Goal: Task Accomplishment & Management: Manage account settings

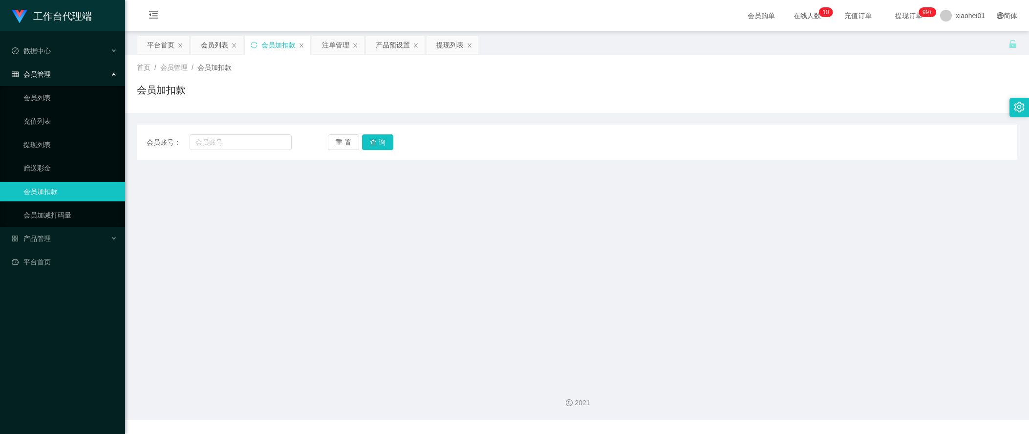
click at [263, 151] on div "会员账号： 重 置 查 询 会员账号 会员姓名 账号余额 操作类型 人工加款 人工扣款 金额 确 定" at bounding box center [577, 142] width 880 height 35
click at [238, 143] on input "text" at bounding box center [241, 142] width 102 height 16
paste input "96449916"
type input "96449916"
click at [388, 143] on button "查 询" at bounding box center [377, 142] width 31 height 16
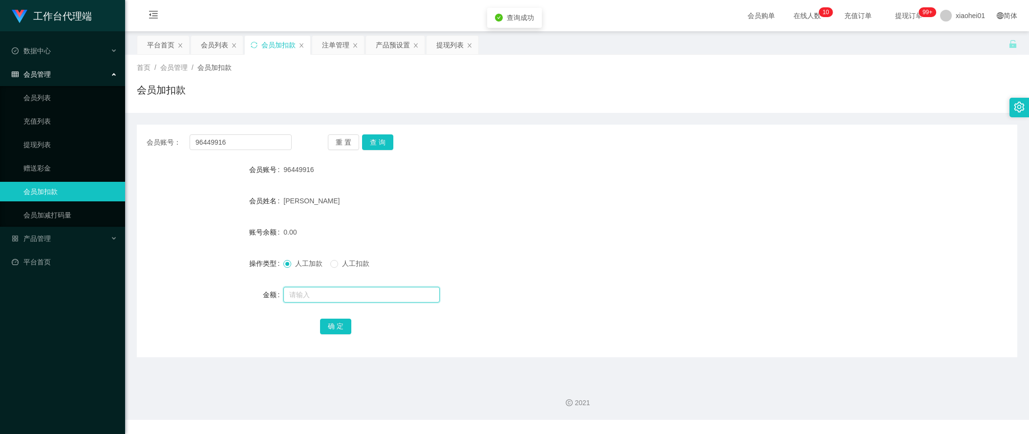
click at [366, 294] on input "text" at bounding box center [361, 295] width 156 height 16
type input "15"
click at [340, 325] on button "确 定" at bounding box center [335, 326] width 31 height 16
drag, startPoint x: 552, startPoint y: 239, endPoint x: 573, endPoint y: 171, distance: 70.5
click at [553, 233] on form "会员账号 96449916 会员姓名 [PERSON_NAME] 账号余额 15.00 操作类型 人工加款 人工扣款 金额 确 定" at bounding box center [577, 248] width 880 height 176
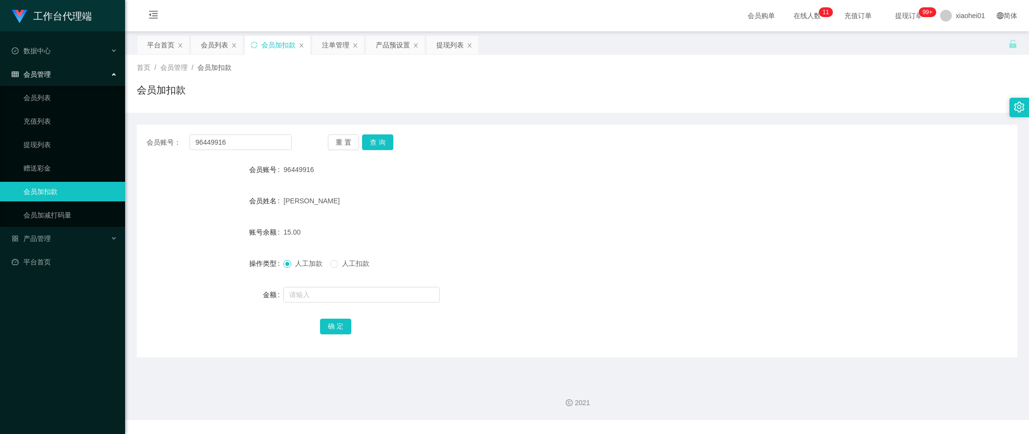
click at [809, 154] on div "会员账号： 96449916 重 置 查 询 会员账号 96449916 会员姓名 [PERSON_NAME] 账号余额 15.00 操作类型 人工加款 人工…" at bounding box center [577, 241] width 880 height 233
drag, startPoint x: 247, startPoint y: 144, endPoint x: 220, endPoint y: 122, distance: 34.3
click at [23, 127] on section "工作台代理端 数据中心 会员管理 会员列表 充值列表 提现列表 赠送彩金 会员加扣款 会员加减打码量 产品管理 平台首页 保存配置 重置配置 整体风格设置 主…" at bounding box center [514, 210] width 1029 height 420
paste input "Nanyang"
type input "Nanyang"
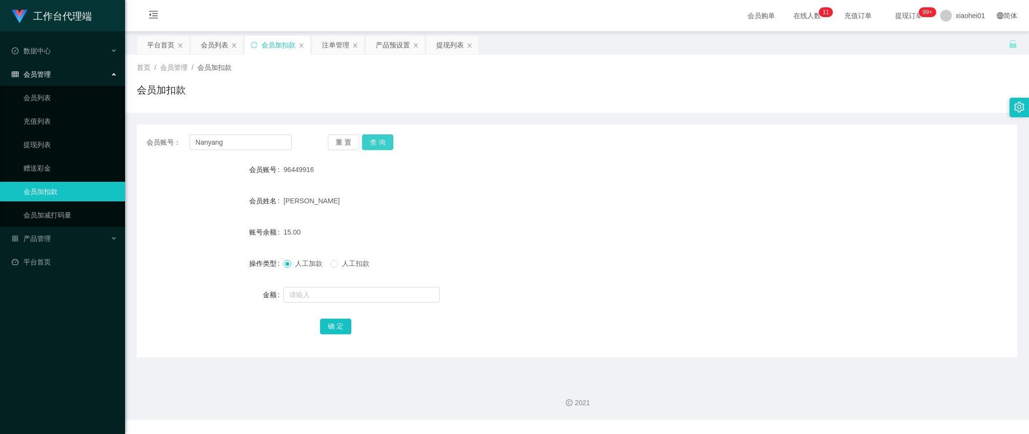
click at [377, 146] on button "查 询" at bounding box center [377, 142] width 31 height 16
click at [347, 294] on input "text" at bounding box center [361, 295] width 156 height 16
type input "15"
click at [333, 337] on div "会员账号： Nanyang 重 置 查 询 会员账号 Nanyang 会员姓名 AY 账号余额 0.00 操作类型 人工加款 人工扣款 金额 15 确 定" at bounding box center [577, 241] width 880 height 233
click at [342, 330] on button "确 定" at bounding box center [335, 326] width 31 height 16
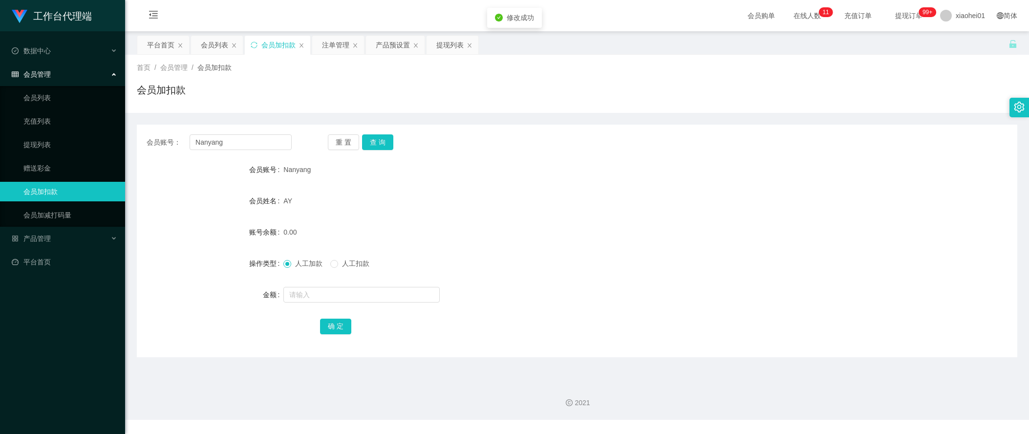
drag, startPoint x: 516, startPoint y: 230, endPoint x: 520, endPoint y: 214, distance: 16.2
click at [518, 220] on form "会员账号 Nanyang 会员姓名 AY 账号余额 0.00 操作类型 人工加款 人工扣款 金额 确 定" at bounding box center [577, 248] width 880 height 176
click at [909, 204] on div "会员姓名 [PERSON_NAME]" at bounding box center [577, 201] width 880 height 20
